Goal: Subscribe to service/newsletter

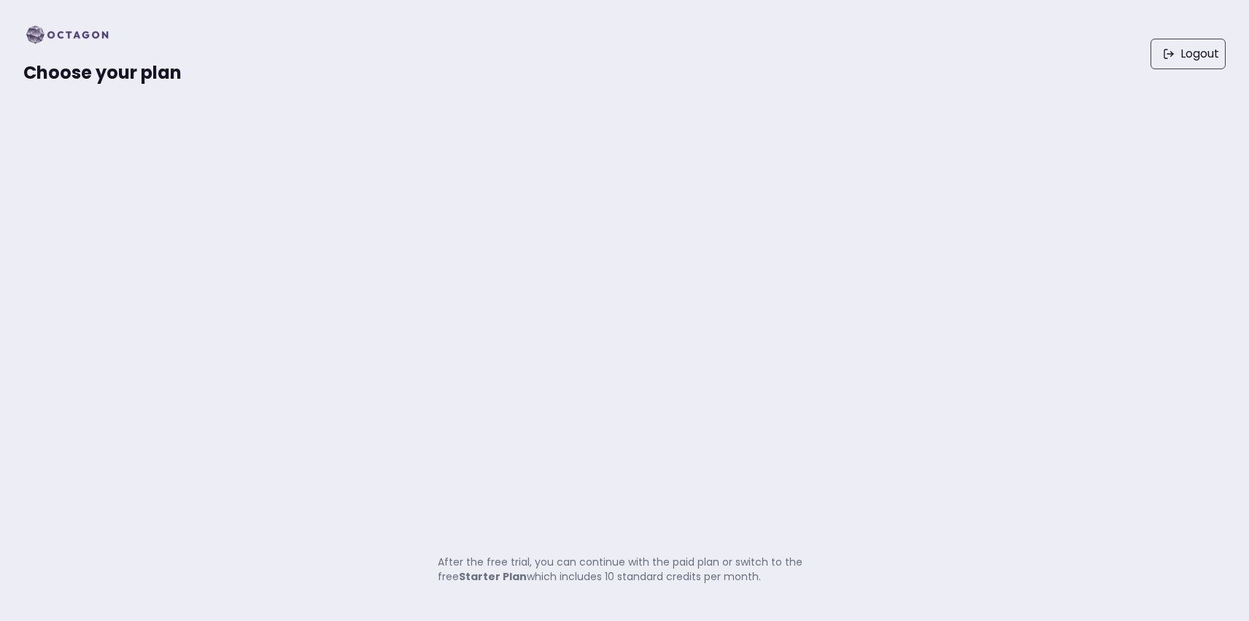
click at [71, 39] on img at bounding box center [71, 34] width 97 height 23
